Goal: Information Seeking & Learning: Check status

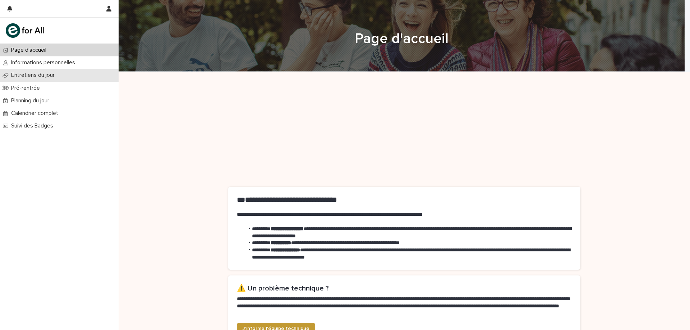
click at [29, 79] on div "Entretiens du jour" at bounding box center [59, 75] width 119 height 13
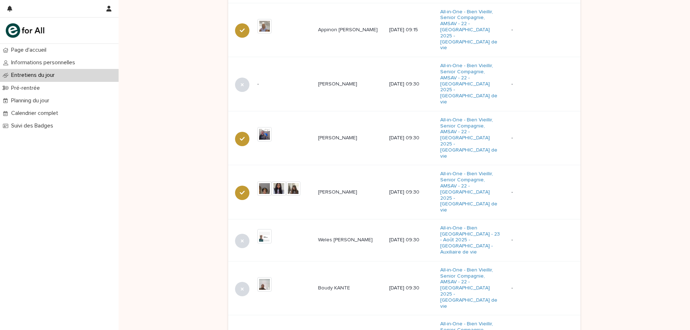
scroll to position [445, 0]
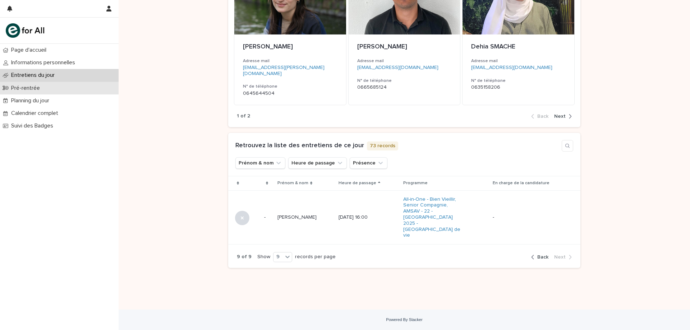
scroll to position [117, 0]
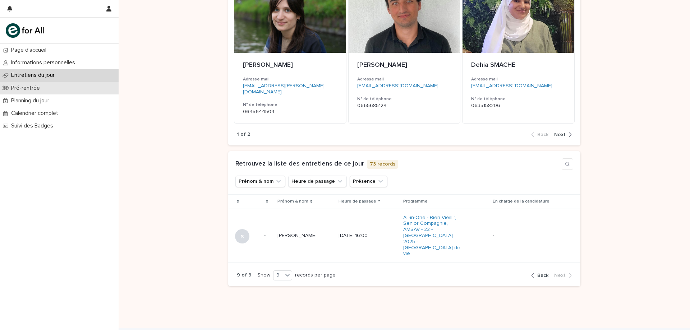
click at [32, 85] on p "Pré-rentrée" at bounding box center [26, 88] width 37 height 7
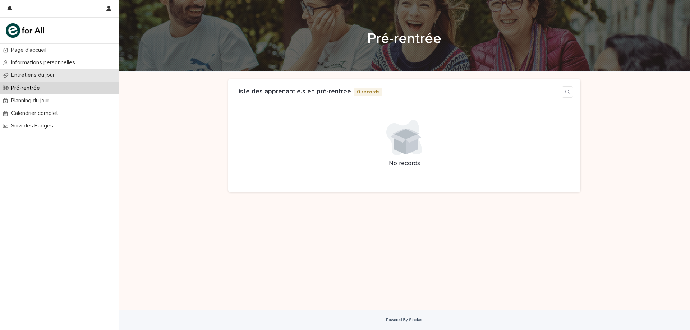
click at [41, 77] on p "Entretiens du jour" at bounding box center [34, 75] width 52 height 7
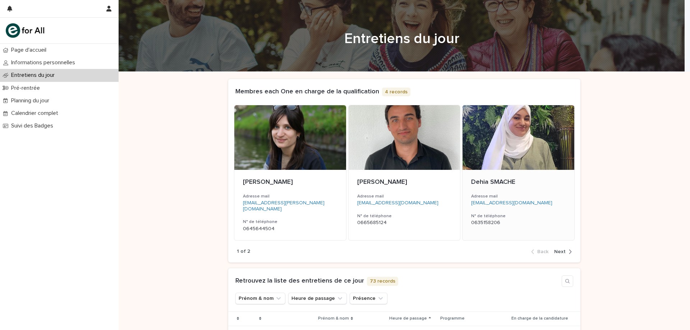
drag, startPoint x: 666, startPoint y: 181, endPoint x: 548, endPoint y: 139, distance: 124.9
click at [26, 73] on p "Entretiens du jour" at bounding box center [34, 75] width 52 height 7
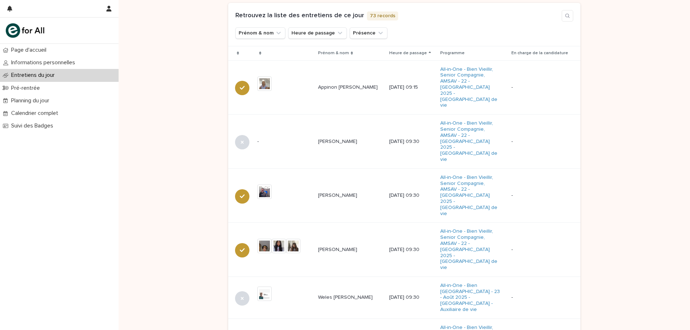
scroll to position [250, 0]
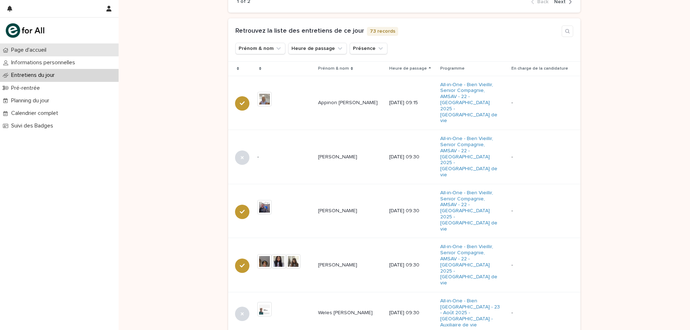
click at [79, 51] on div "Page d'accueil" at bounding box center [59, 50] width 119 height 13
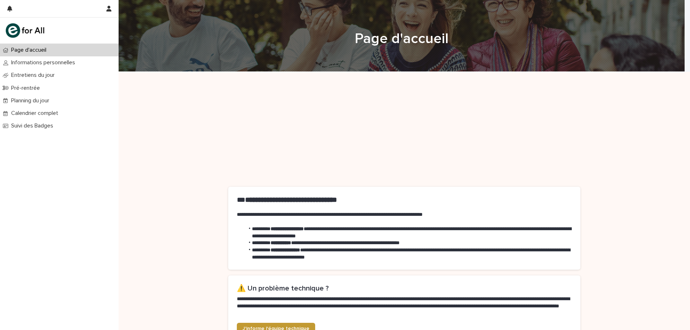
click at [154, 124] on div "**********" at bounding box center [404, 326] width 571 height 508
click at [49, 112] on p "Calendrier complet" at bounding box center [36, 113] width 56 height 7
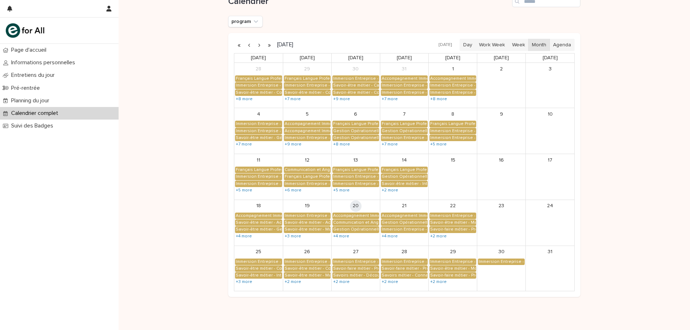
scroll to position [78, 0]
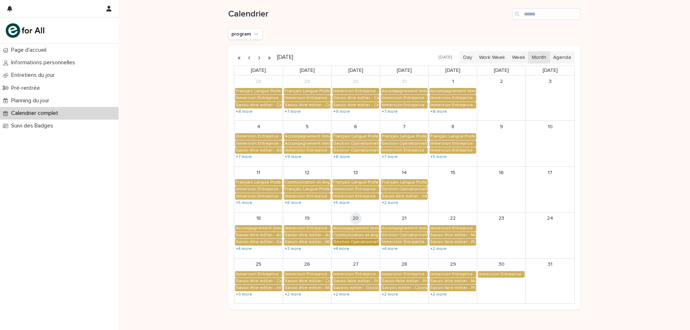
click at [370, 240] on div "Gestion Opérationnelle - Cérémonie de Clôture" at bounding box center [356, 242] width 46 height 6
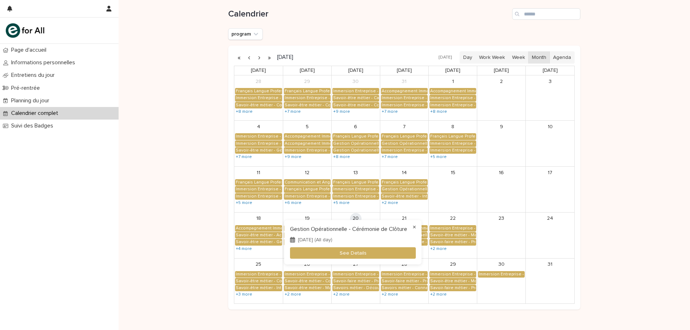
click at [415, 225] on button "×" at bounding box center [414, 227] width 9 height 9
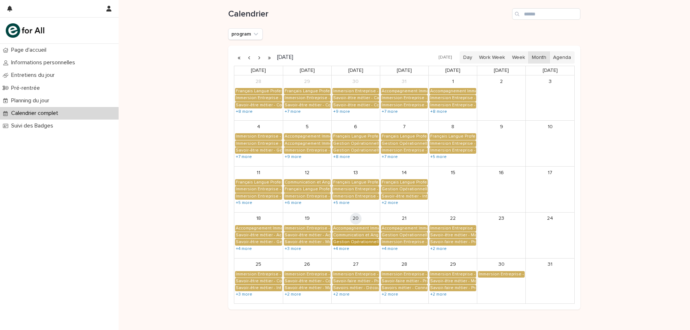
click at [370, 244] on div "Gestion Opérationnelle - Cérémonie de Clôture" at bounding box center [356, 242] width 46 height 6
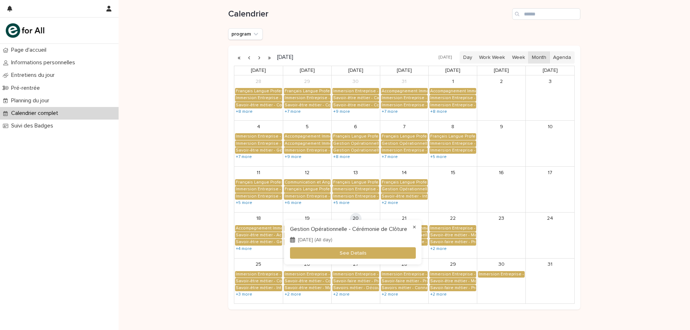
click at [415, 227] on button "×" at bounding box center [414, 227] width 9 height 9
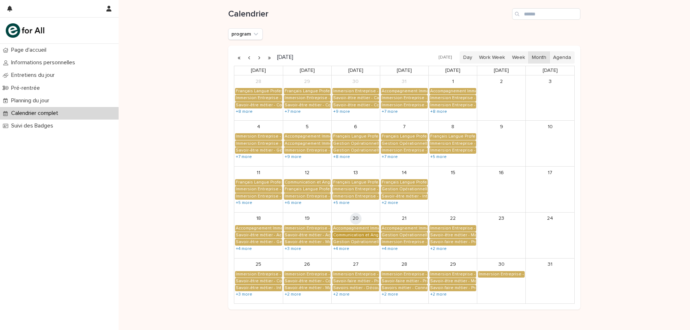
click at [355, 237] on div "Communication et Anglais Professionnel - Anglais de l'hôtellerie" at bounding box center [356, 235] width 46 height 6
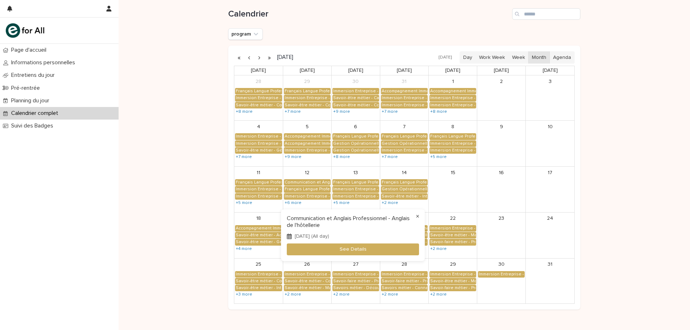
click at [421, 215] on button "×" at bounding box center [417, 216] width 9 height 9
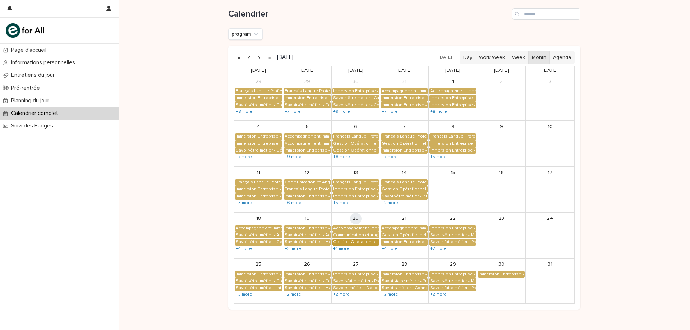
click at [368, 241] on div "Gestion Opérationnelle - Cérémonie de Clôture" at bounding box center [356, 242] width 46 height 6
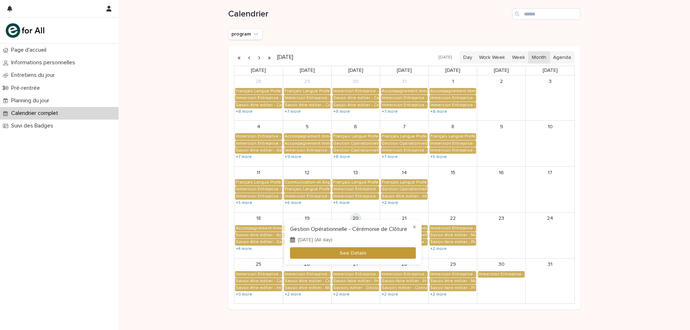
click at [343, 249] on button "See Details" at bounding box center [353, 253] width 126 height 12
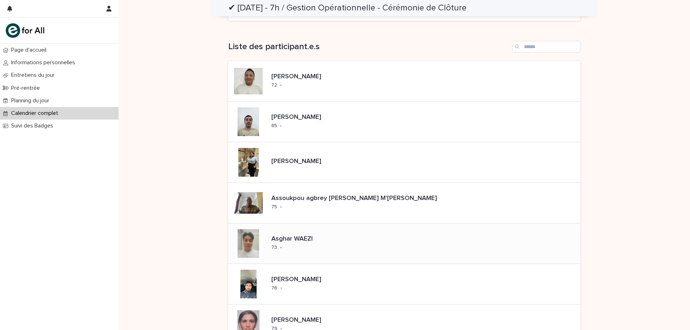
scroll to position [216, 0]
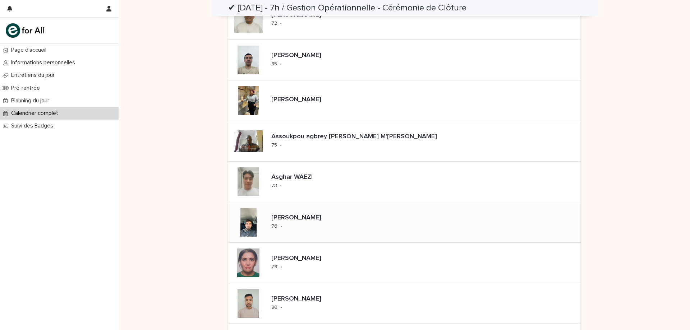
click at [293, 225] on div "[PERSON_NAME] 76 •" at bounding box center [283, 222] width 110 height 40
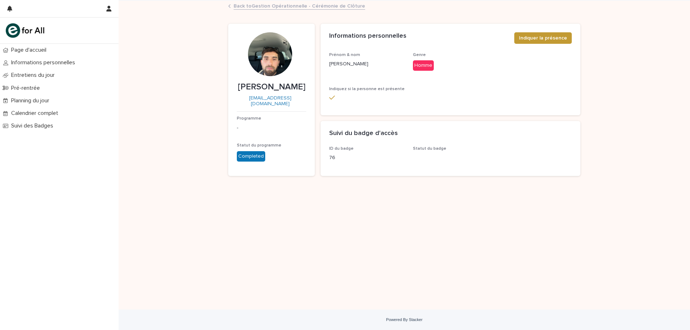
click at [292, 4] on link "Back to Gestion Opérationnelle - Cérémonie de Clôture" at bounding box center [298, 5] width 131 height 8
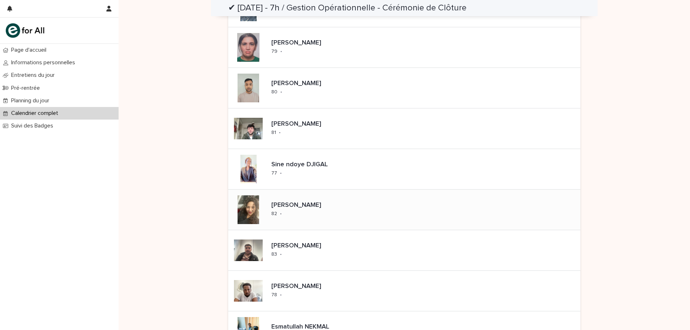
scroll to position [503, 0]
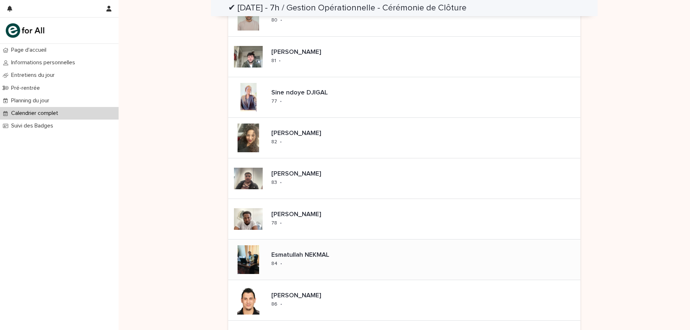
click at [250, 256] on div at bounding box center [248, 259] width 29 height 29
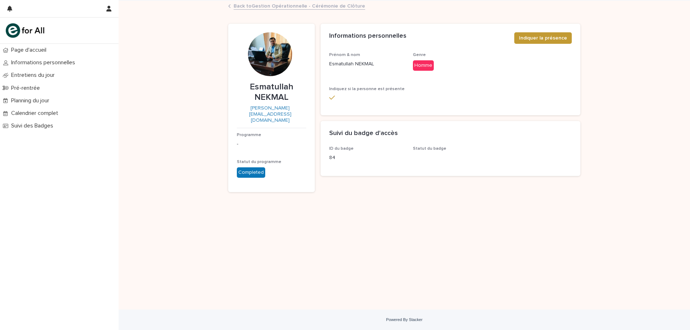
click at [294, 5] on link "Back to Gestion Opérationnelle - Cérémonie de Clôture" at bounding box center [298, 5] width 131 height 8
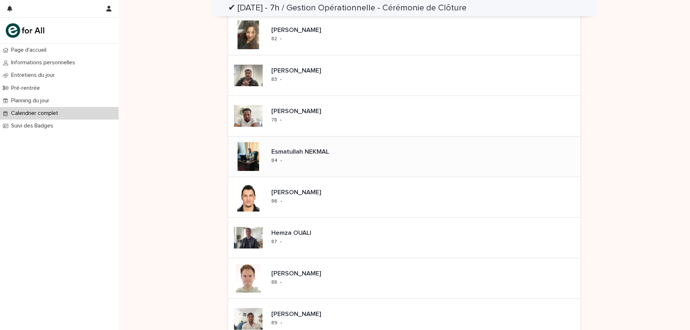
scroll to position [647, 0]
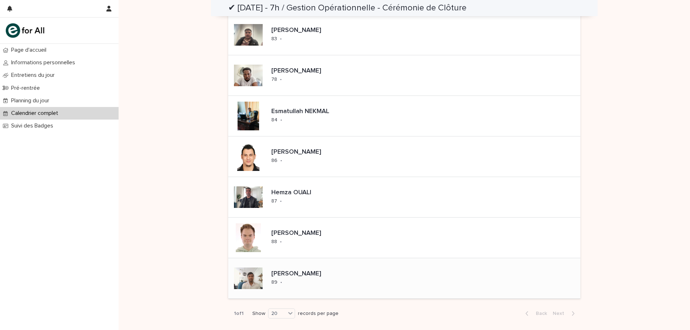
click at [258, 267] on div at bounding box center [248, 278] width 29 height 29
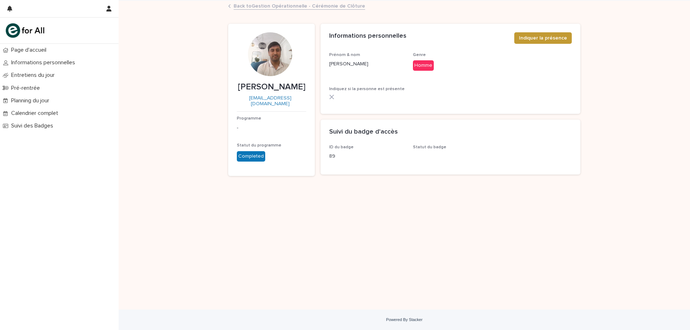
click at [311, 5] on link "Back to Gestion Opérationnelle - Cérémonie de Clôture" at bounding box center [298, 5] width 131 height 8
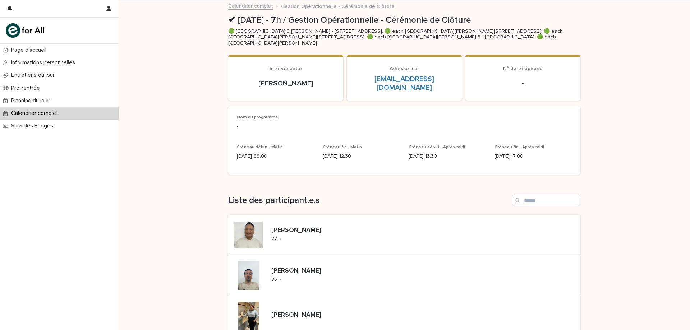
click at [77, 117] on div "Calendrier complet" at bounding box center [59, 113] width 119 height 13
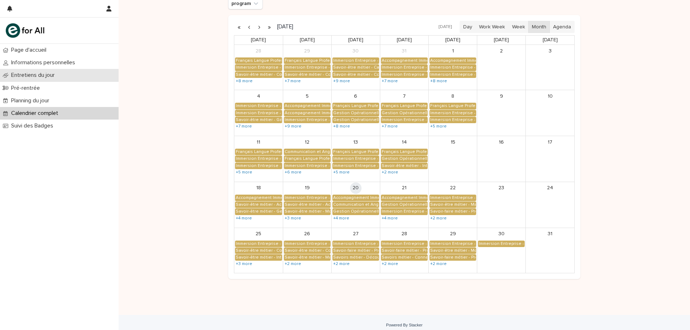
scroll to position [114, 0]
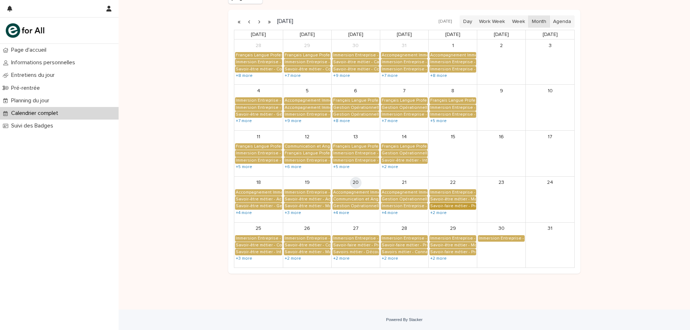
click at [457, 208] on div "Savoir-faire métier - Préparation au CCP2" at bounding box center [453, 206] width 46 height 6
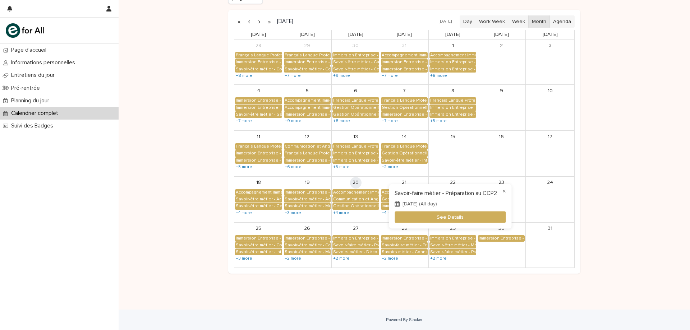
click at [507, 192] on button "×" at bounding box center [504, 191] width 9 height 9
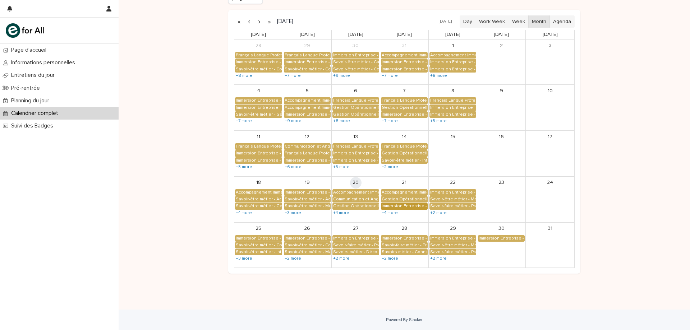
click at [413, 203] on div "Immersion Entreprise - Immersion tutorée" at bounding box center [404, 206] width 46 height 6
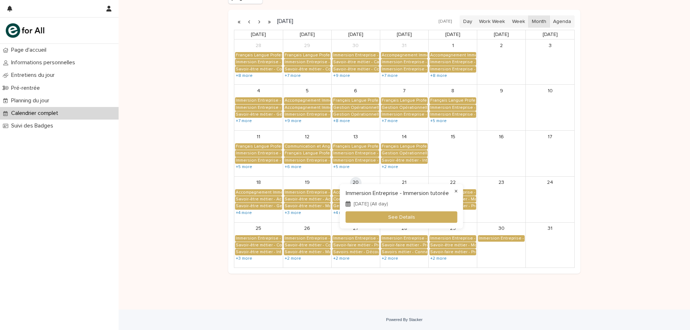
click at [457, 189] on button "×" at bounding box center [456, 191] width 9 height 9
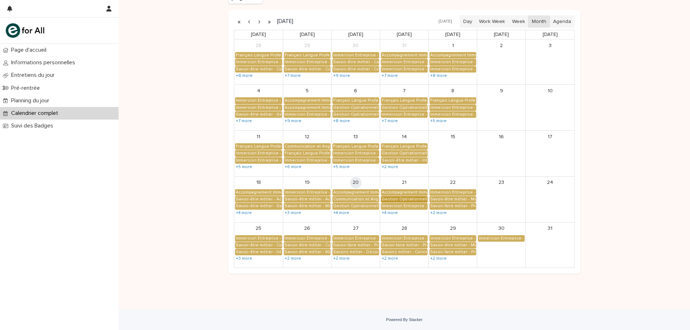
click at [421, 199] on div "Gestion Opérationnelle - Cérémonie de Clôture" at bounding box center [404, 199] width 46 height 6
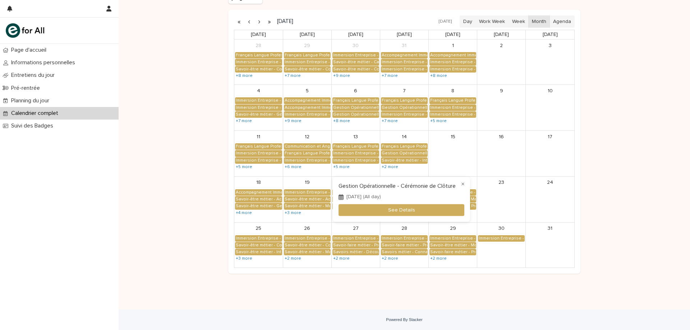
click at [468, 182] on div "× Gestion Opérationnelle - Cérémonie de Clôture [DATE] (All day) See Details" at bounding box center [401, 199] width 137 height 45
click at [465, 183] on button "×" at bounding box center [462, 184] width 9 height 9
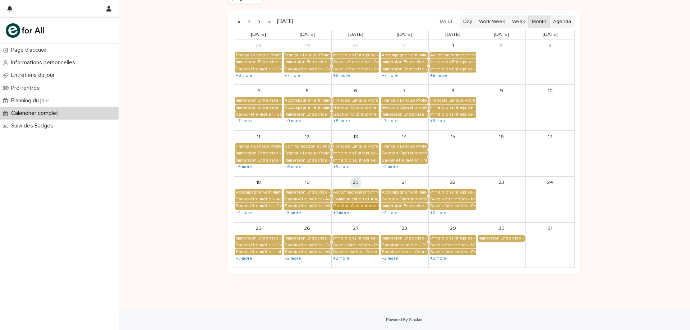
click at [369, 205] on div "Gestion Opérationnelle - Cérémonie de Clôture" at bounding box center [356, 206] width 46 height 6
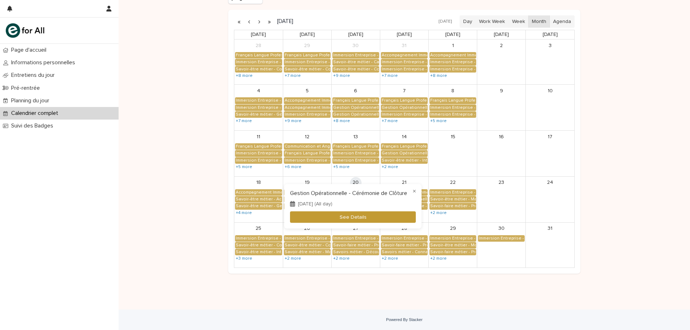
click at [387, 216] on button "See Details" at bounding box center [353, 217] width 126 height 12
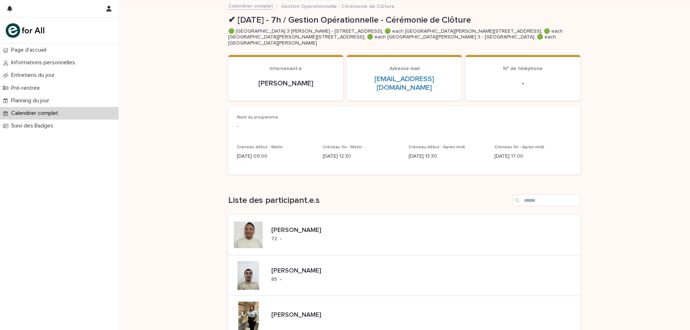
click at [50, 114] on p "Calendrier complet" at bounding box center [36, 113] width 56 height 7
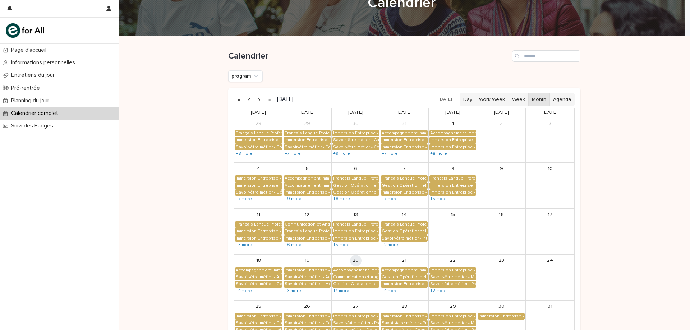
scroll to position [114, 0]
